Goal: Task Accomplishment & Management: Complete application form

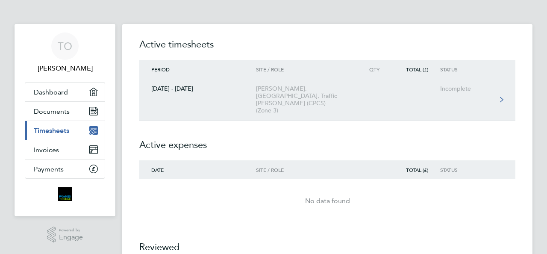
click at [387, 91] on link "[DATE] - [DATE] [PERSON_NAME], [GEOGRAPHIC_DATA], Traffic [PERSON_NAME] (CPCS) …" at bounding box center [327, 100] width 376 height 42
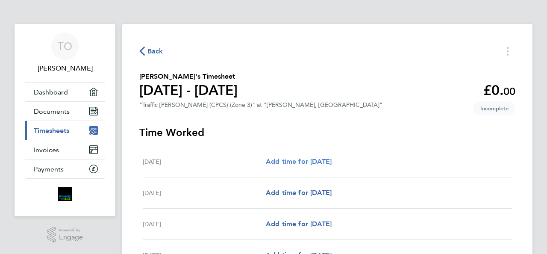
click at [294, 163] on span "Add time for [DATE]" at bounding box center [299, 161] width 66 height 8
select select "30"
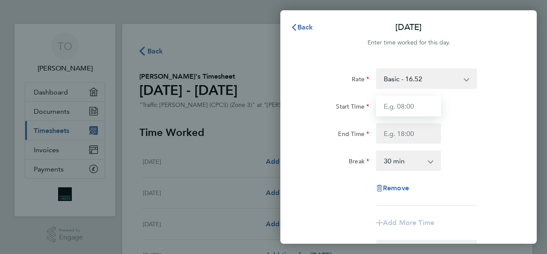
click at [415, 100] on input "Start Time" at bounding box center [408, 106] width 65 height 21
type input "07:30"
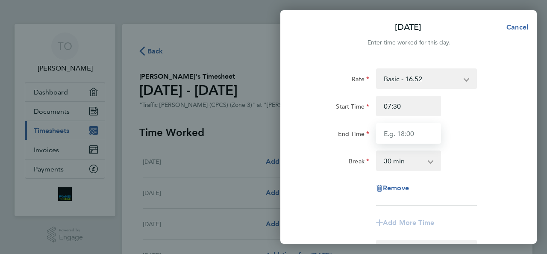
click at [414, 132] on input "End Time" at bounding box center [408, 133] width 65 height 21
type input "17:00"
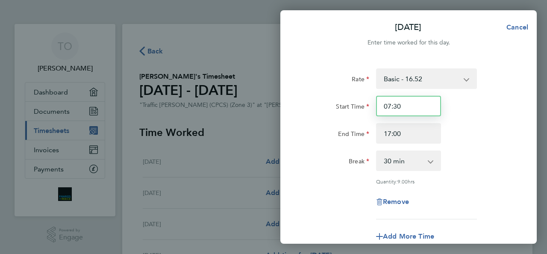
click at [408, 104] on input "07:30" at bounding box center [408, 106] width 65 height 21
click at [469, 173] on div "Rate Basic - 16.52 Start Time 07:30 End Time 17:00 Break 0 min 15 min 30 min 45…" at bounding box center [408, 143] width 208 height 151
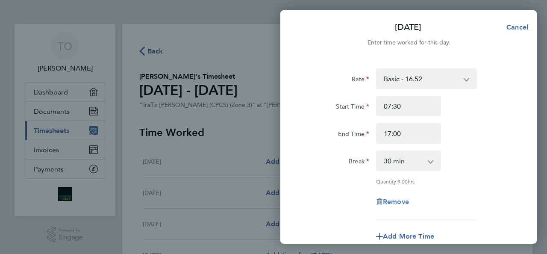
scroll to position [132, 0]
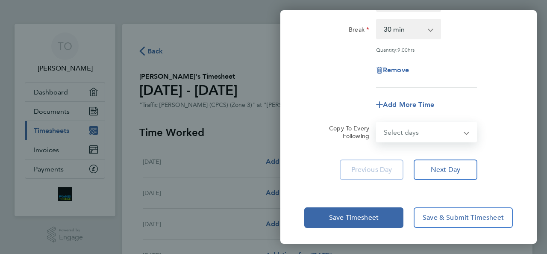
click at [432, 130] on select "Select days Day Weekday (Mon-Fri) Weekend (Sat-Sun) [DATE] [DATE] [DATE] [DATE]…" at bounding box center [422, 132] width 90 height 19
select select "WEEKDAY"
click at [377, 123] on select "Select days Day Weekday (Mon-Fri) Weekend (Sat-Sun) [DATE] [DATE] [DATE] [DATE]…" at bounding box center [422, 132] width 90 height 19
select select "[DATE]"
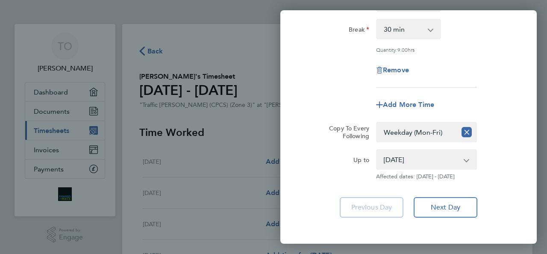
click at [513, 200] on div "Rate Basic - 16.52 Start Time 07:30 End Time 17:00 Break 0 min 15 min 30 min 45…" at bounding box center [408, 77] width 256 height 301
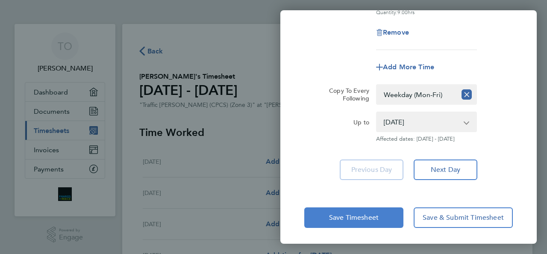
click at [395, 212] on button "Save Timesheet" at bounding box center [353, 217] width 99 height 21
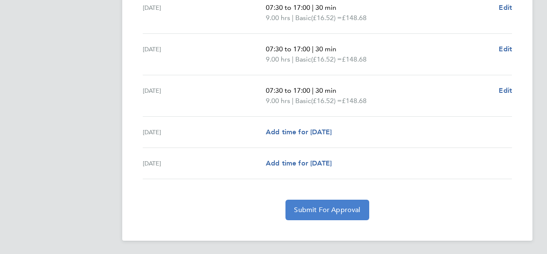
click at [326, 213] on span "Submit For Approval" at bounding box center [327, 209] width 66 height 9
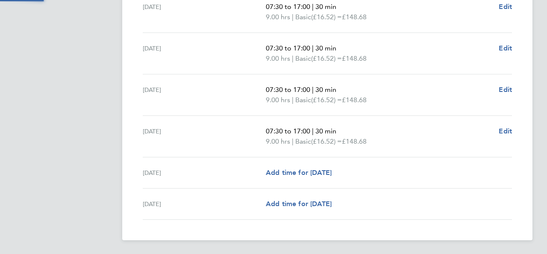
scroll to position [287, 0]
